Goal: Task Accomplishment & Management: Complete application form

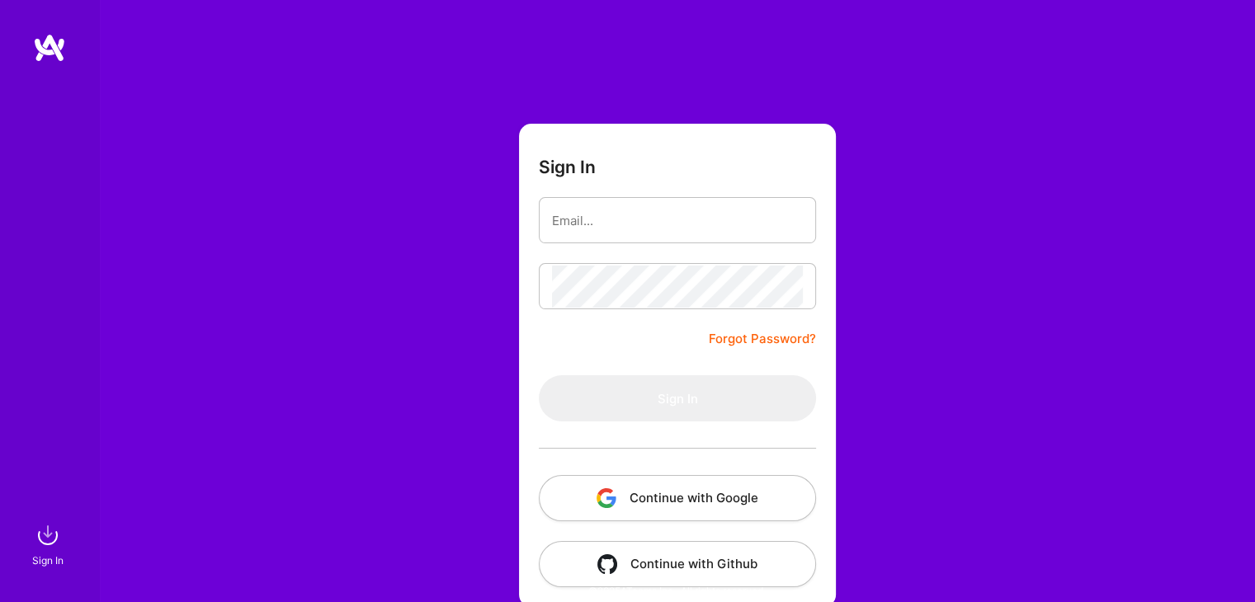
type input "[EMAIL_ADDRESS][DOMAIN_NAME]"
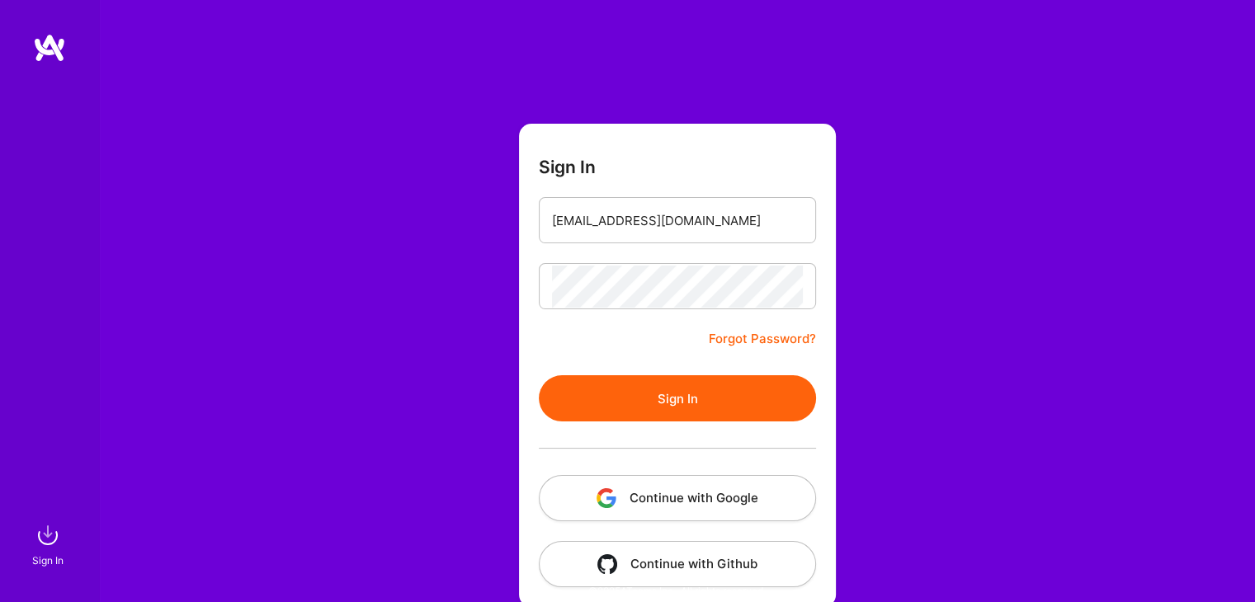
click at [669, 405] on button "Sign In" at bounding box center [677, 398] width 277 height 46
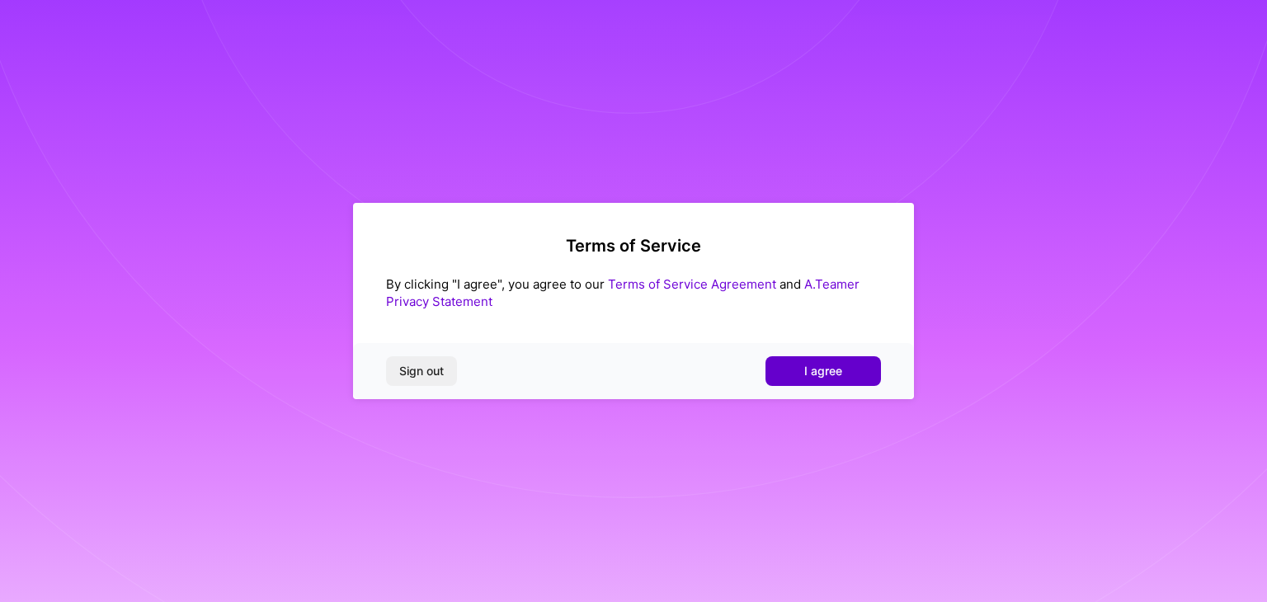
click at [837, 370] on span "I agree" at bounding box center [823, 371] width 38 height 16
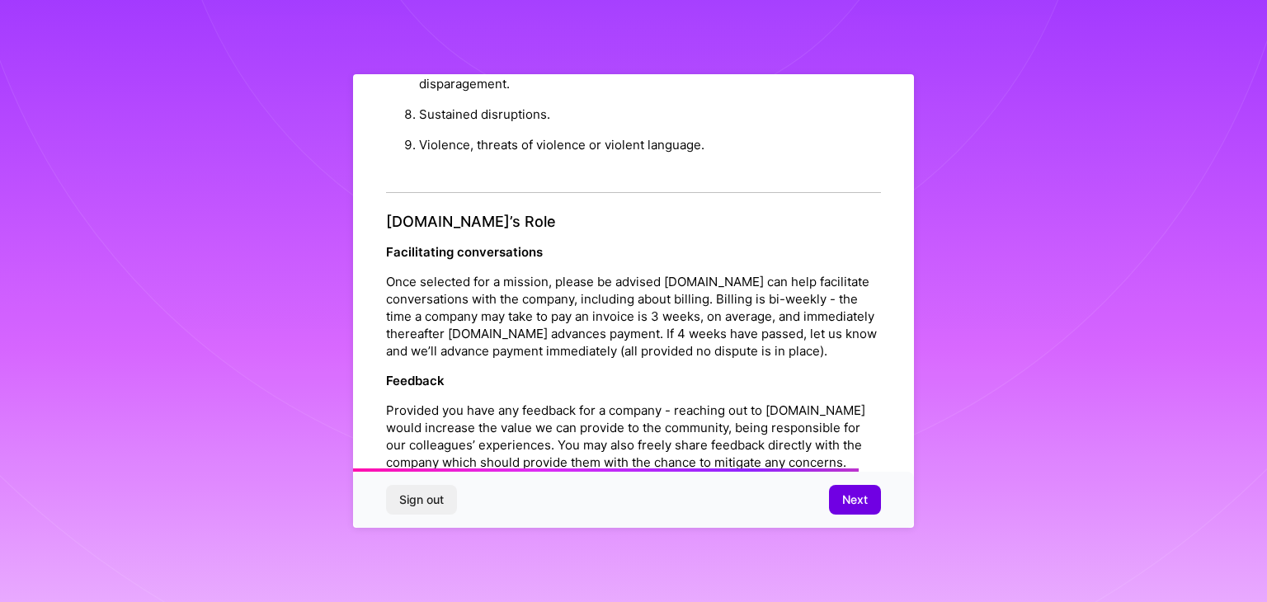
scroll to position [1884, 0]
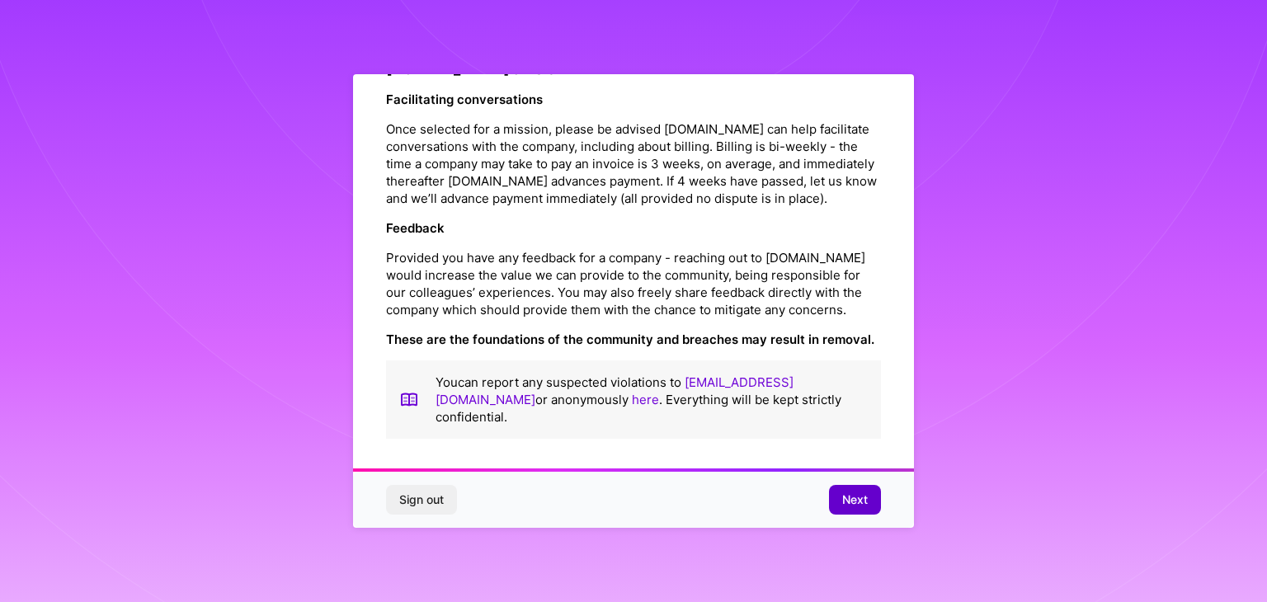
click at [858, 506] on span "Next" at bounding box center [855, 500] width 26 height 16
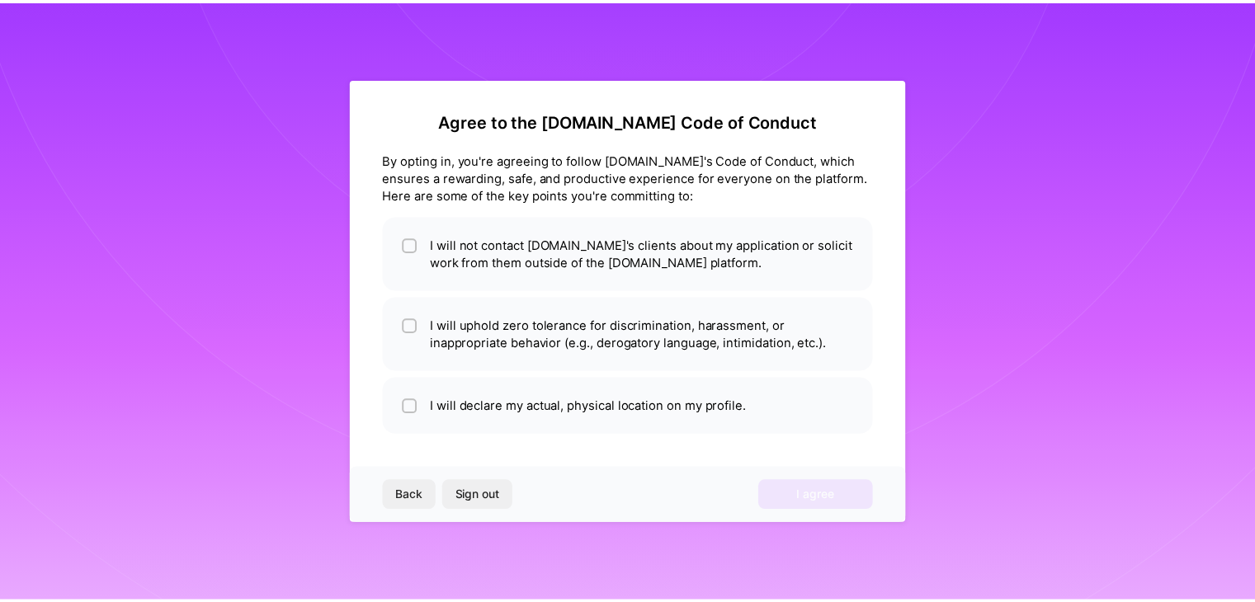
scroll to position [0, 0]
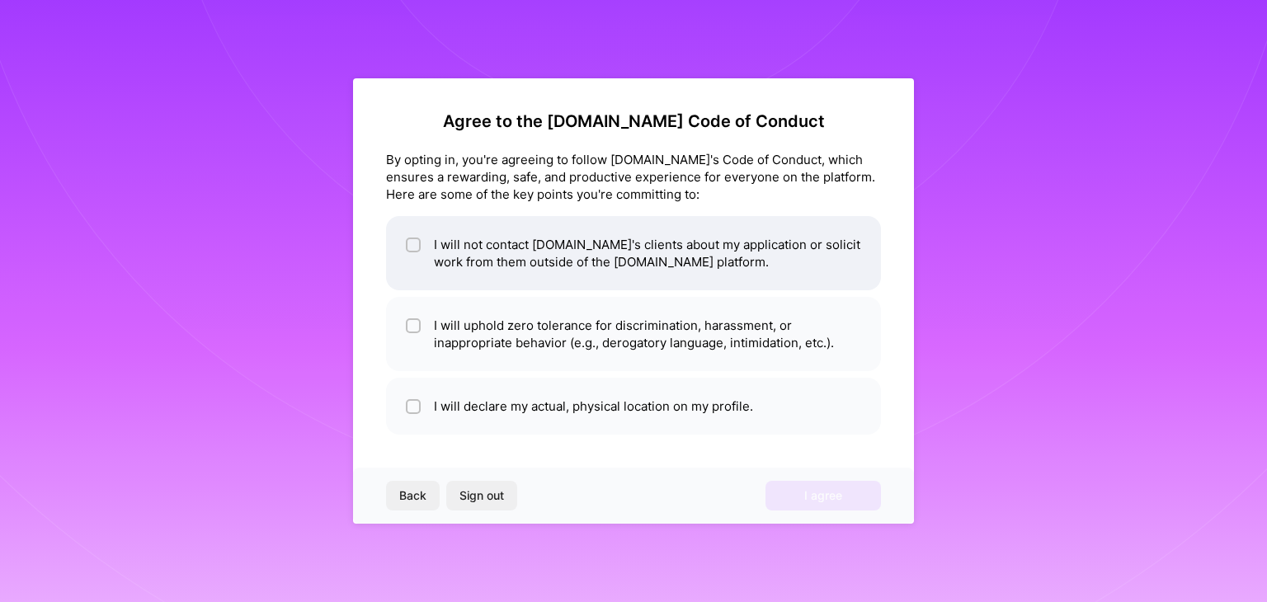
click at [412, 238] on div at bounding box center [413, 245] width 15 height 15
checkbox input "true"
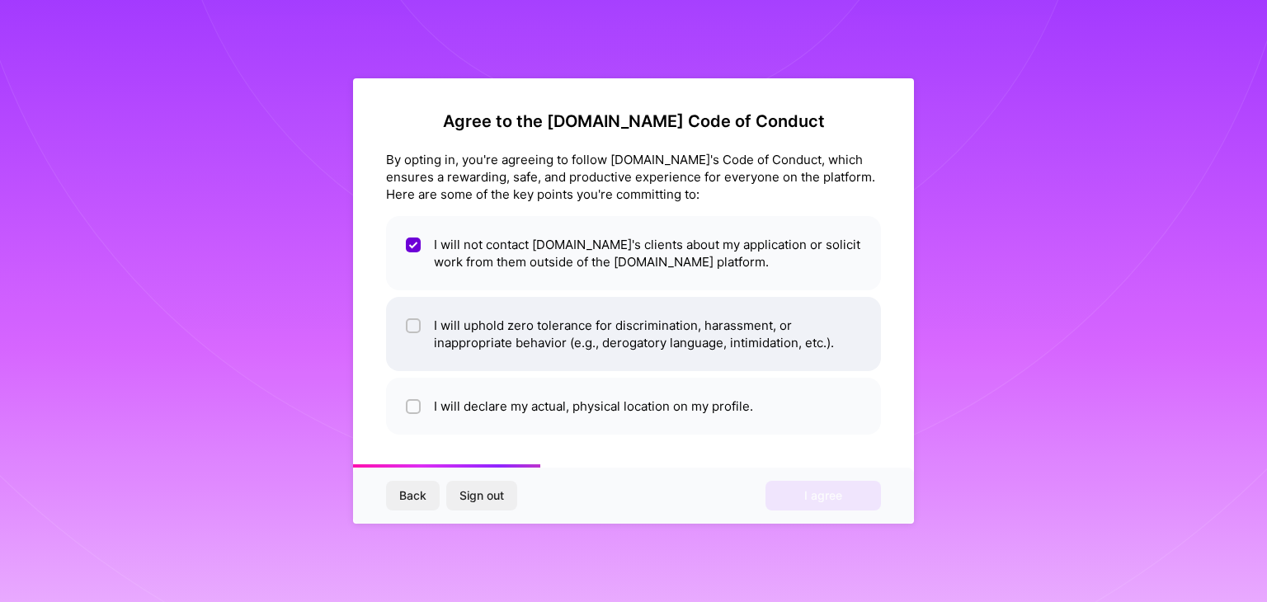
click at [415, 319] on div at bounding box center [413, 325] width 15 height 15
checkbox input "true"
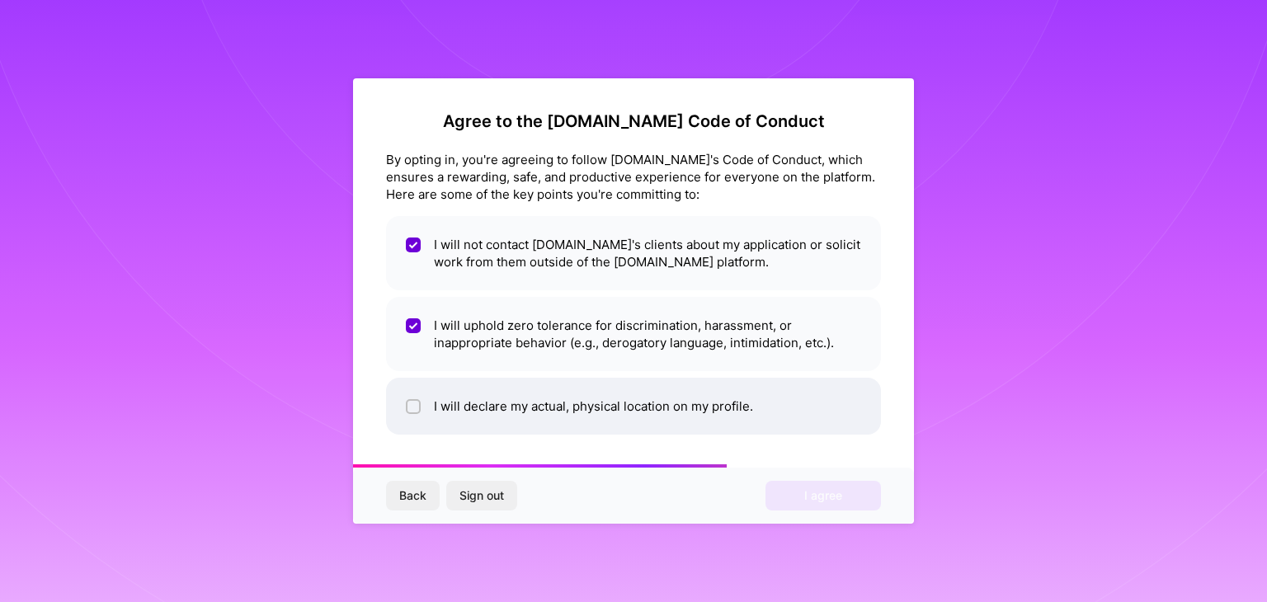
click at [406, 403] on div at bounding box center [413, 406] width 15 height 15
checkbox input "true"
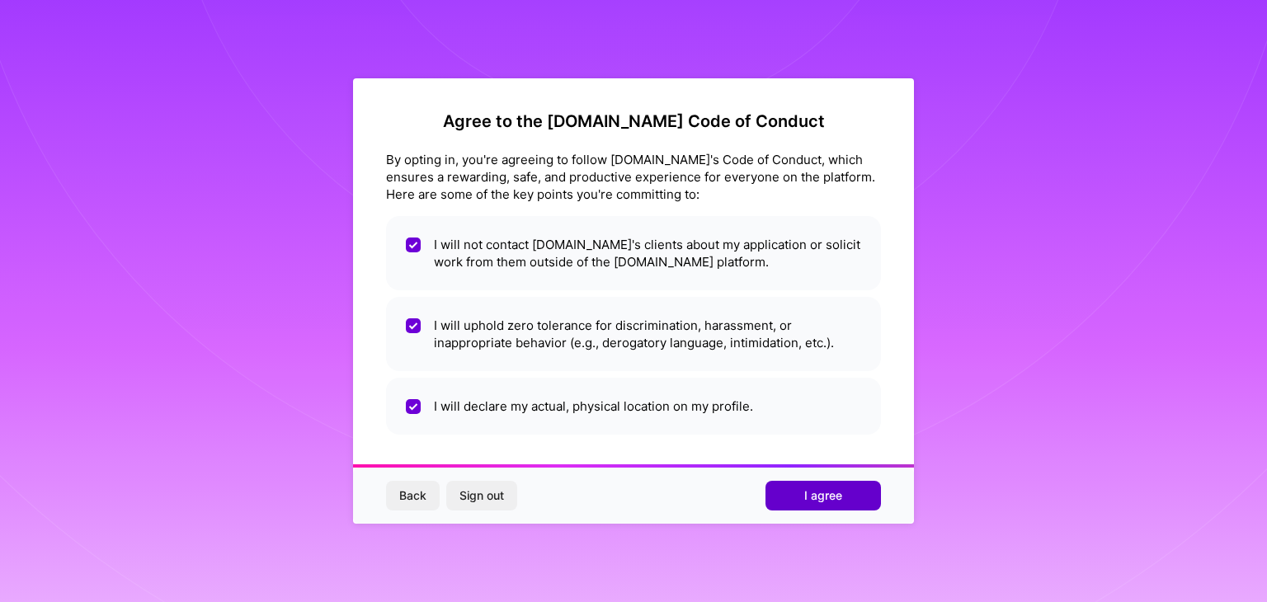
click at [821, 510] on button "I agree" at bounding box center [822, 496] width 115 height 30
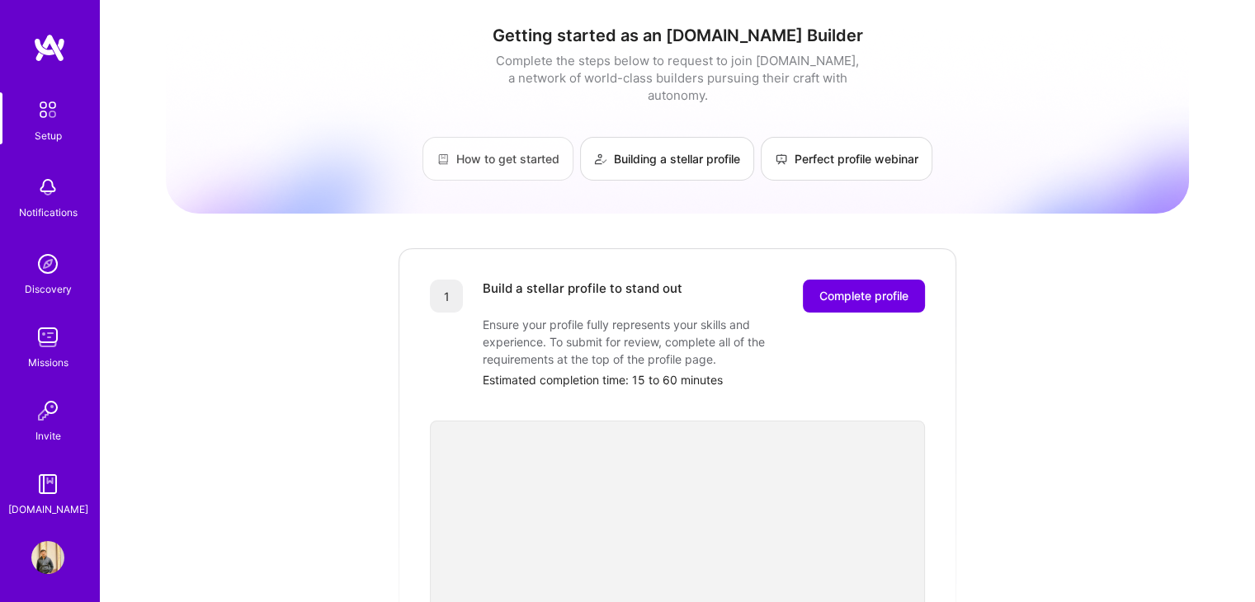
click at [482, 137] on link "How to get started" at bounding box center [497, 159] width 151 height 44
